Goal: Find specific page/section: Find specific page/section

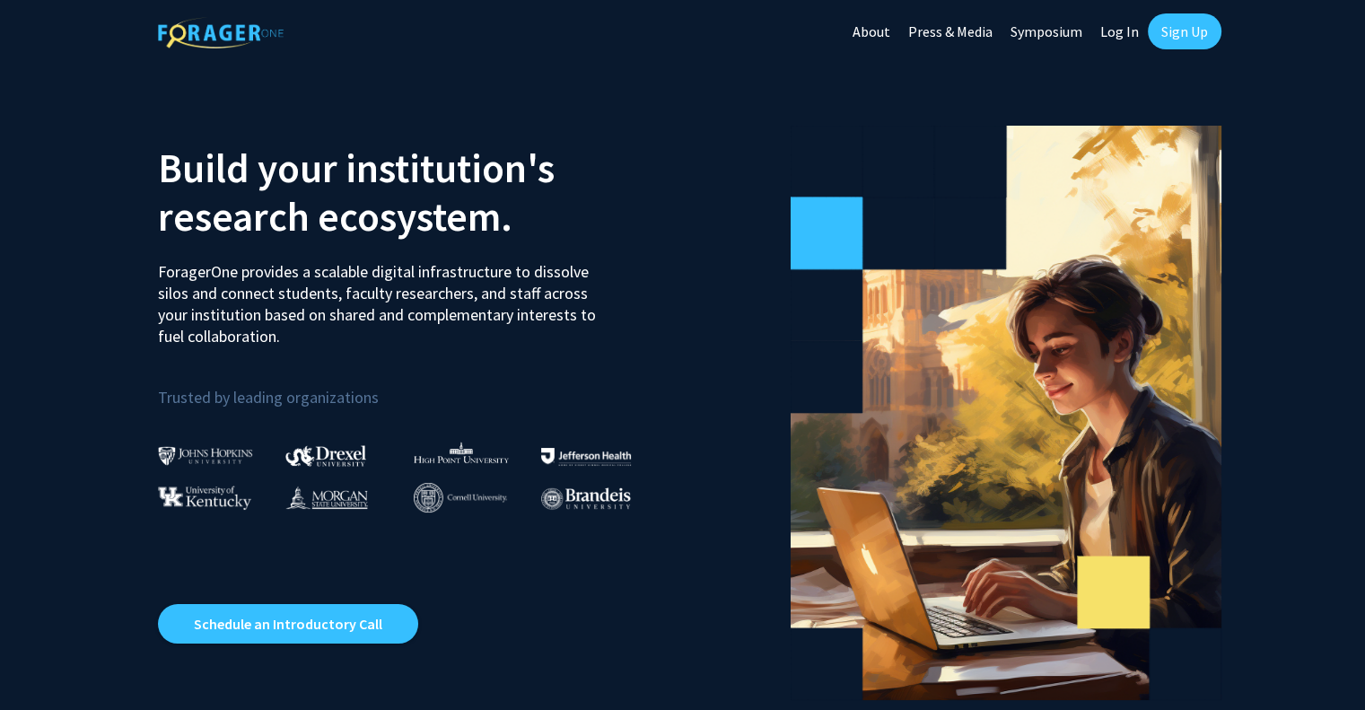
click at [1121, 39] on link "Log In" at bounding box center [1119, 31] width 57 height 63
select select
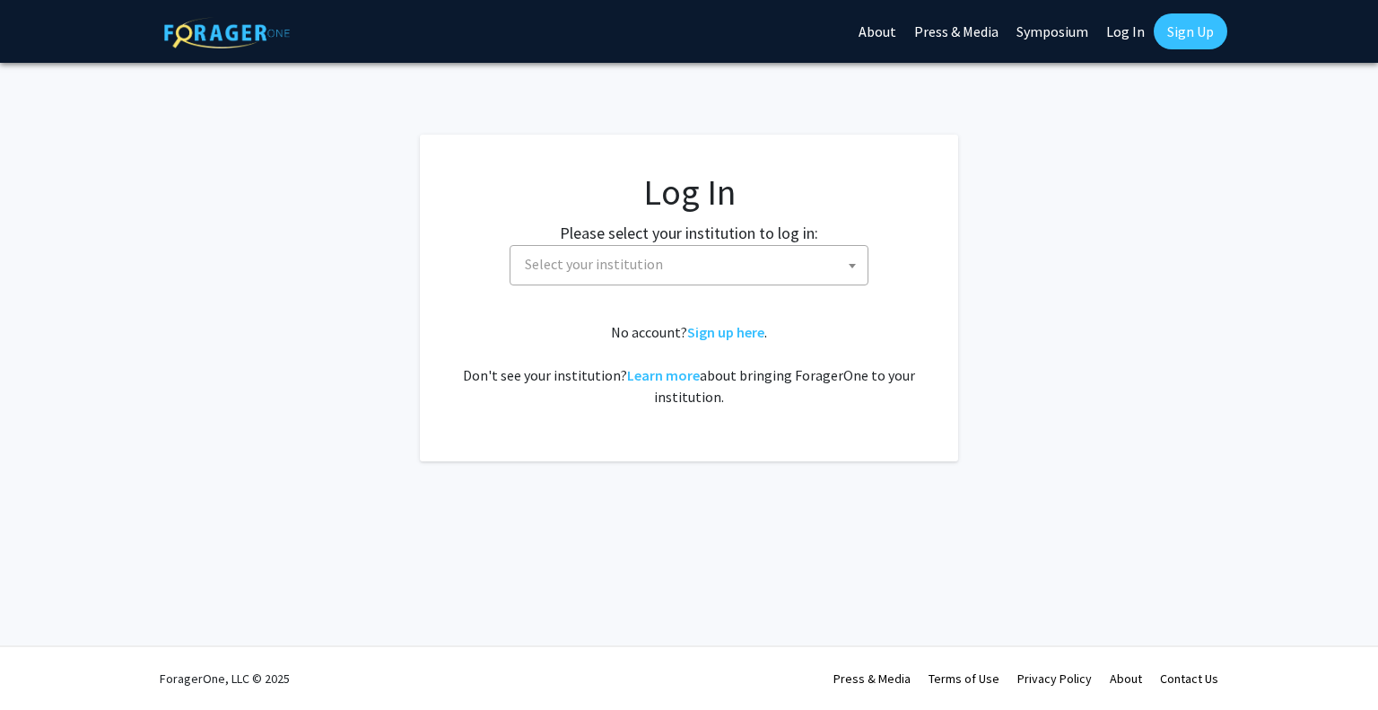
click at [610, 258] on span "Select your institution" at bounding box center [594, 264] width 138 height 18
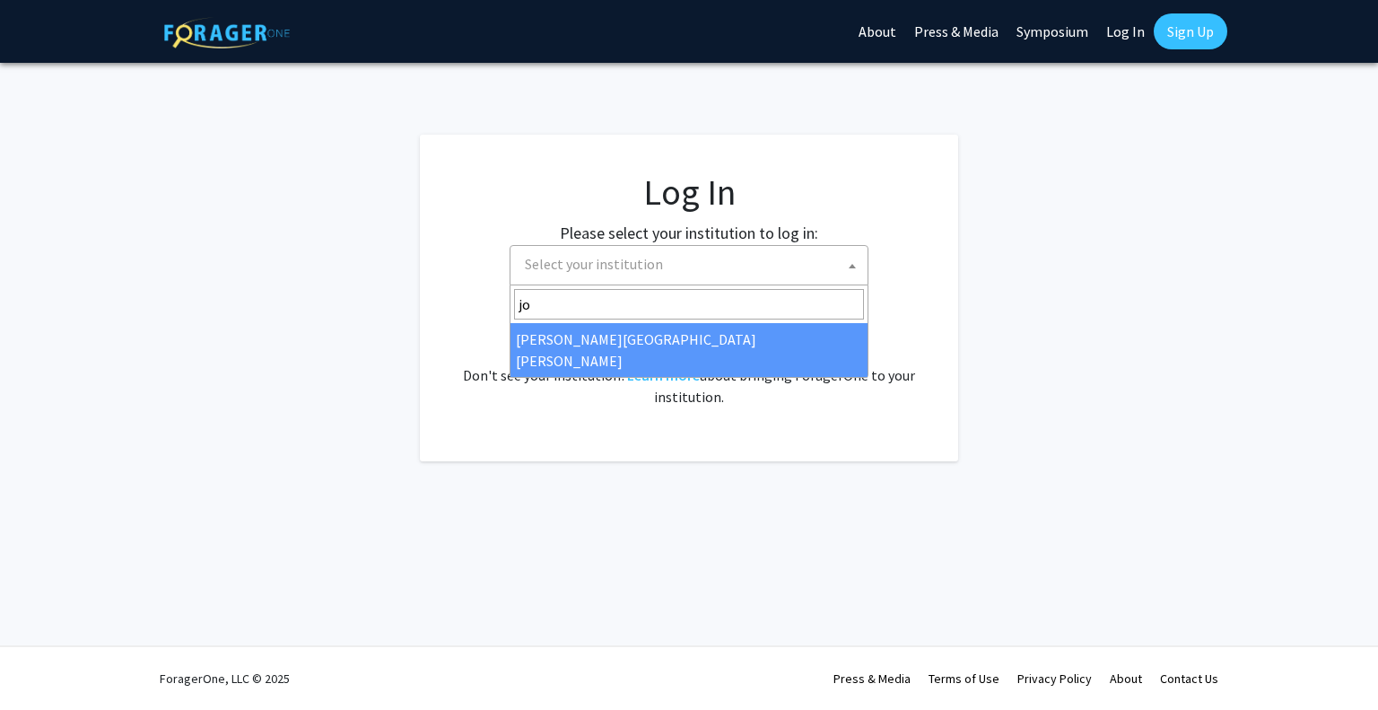
type input "jo"
select select "1"
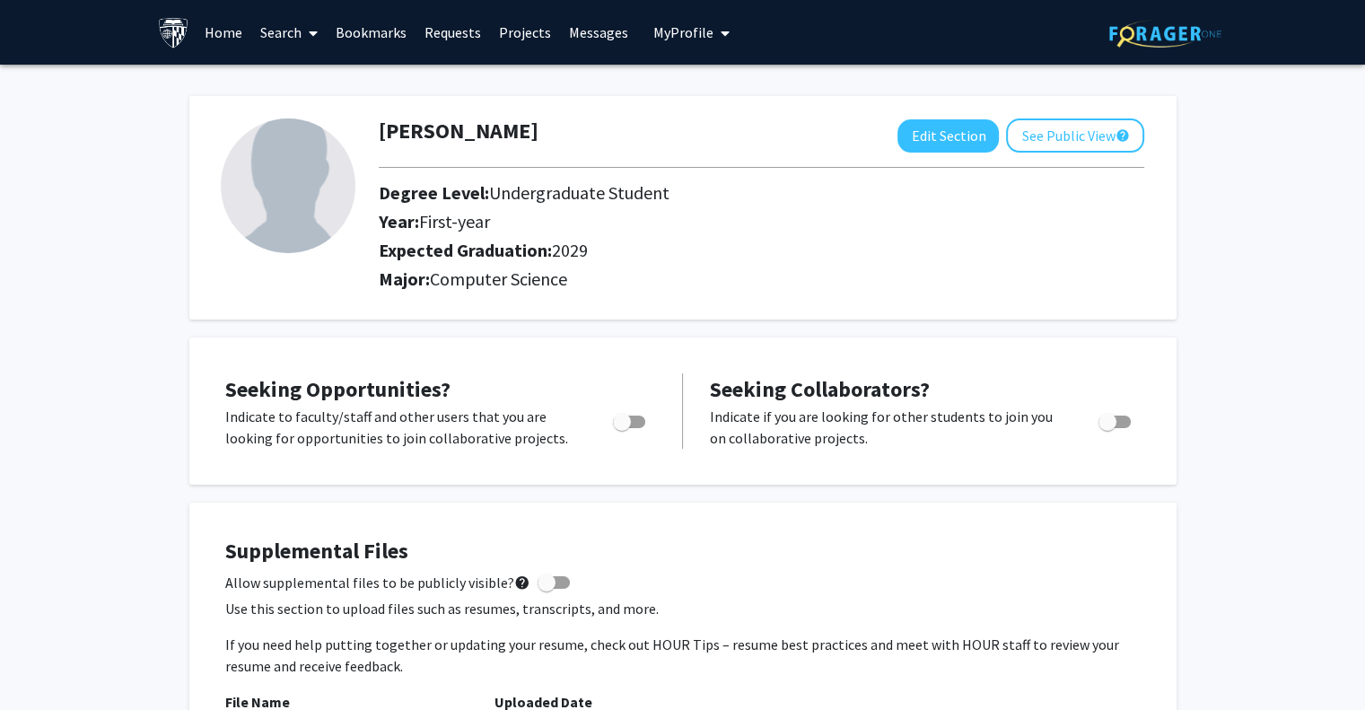
click at [289, 29] on link "Search" at bounding box center [288, 32] width 75 height 63
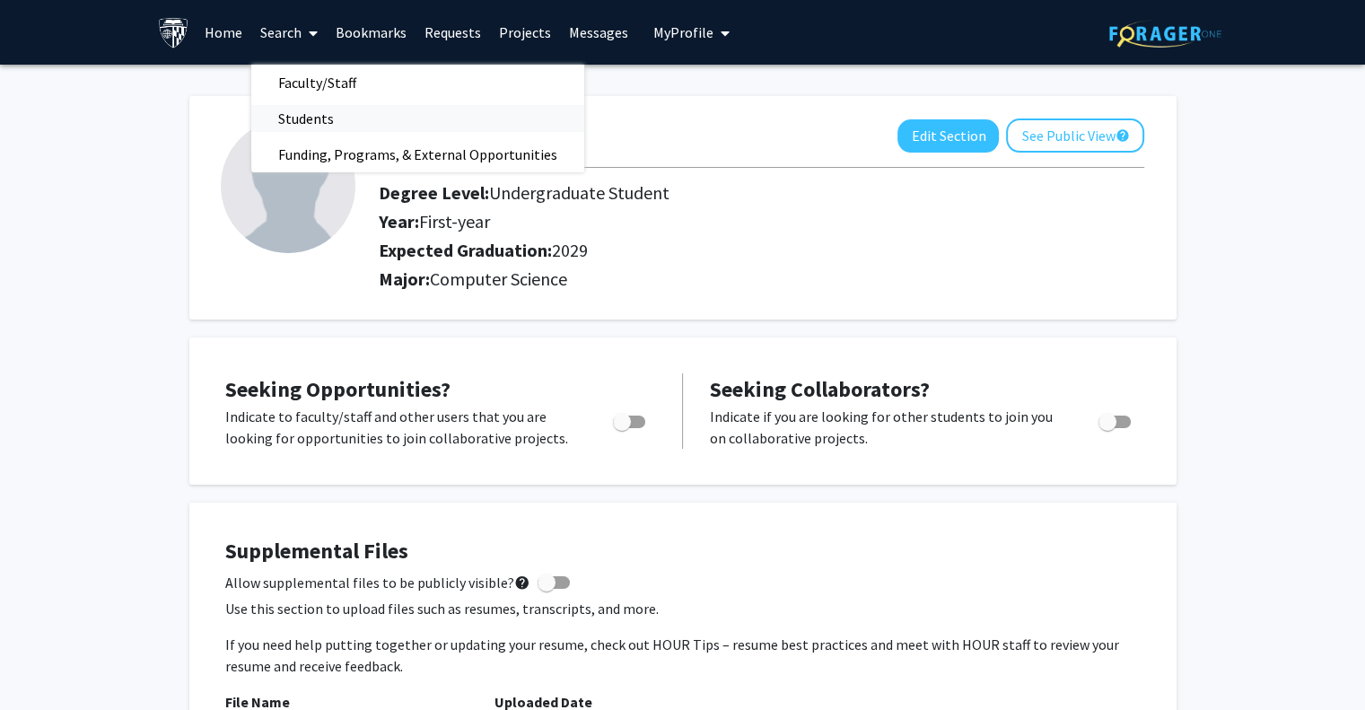
click at [334, 118] on span "Students" at bounding box center [305, 119] width 109 height 36
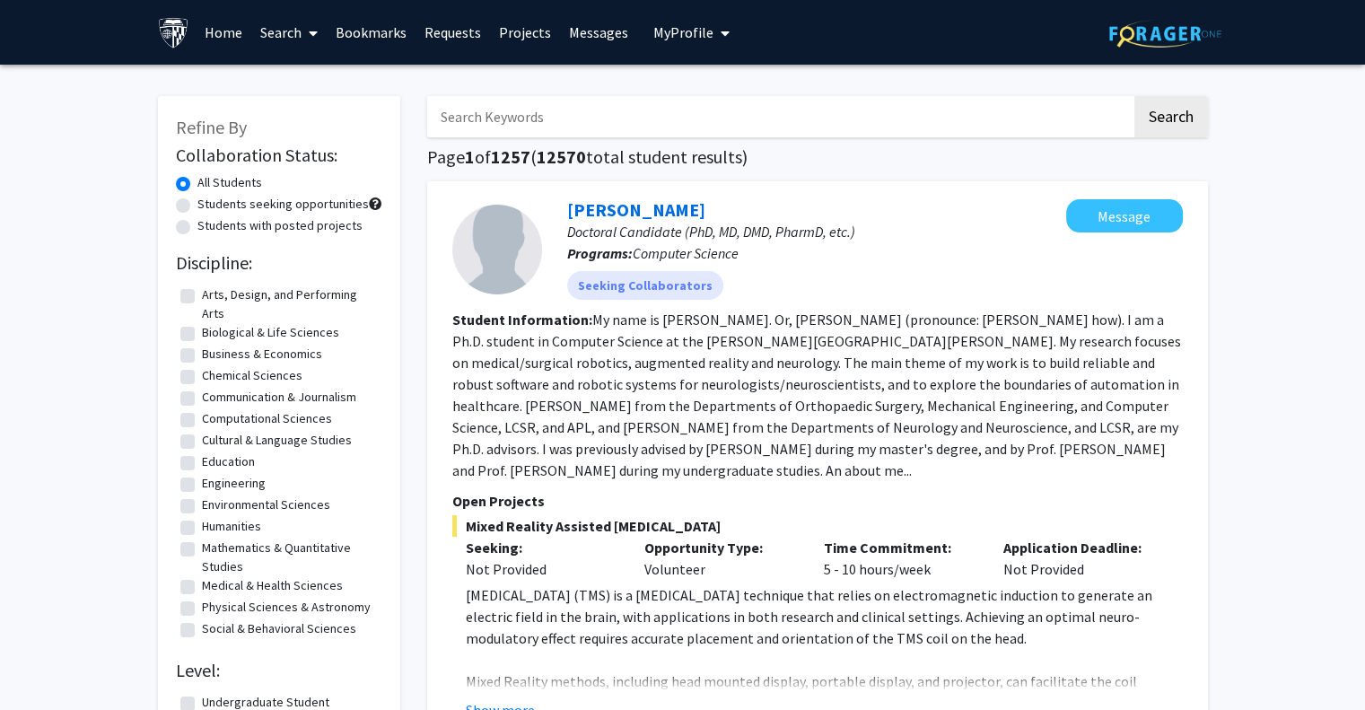
click at [512, 116] on input "Search Keywords" at bounding box center [779, 116] width 704 height 41
